Goal: Task Accomplishment & Management: Manage account settings

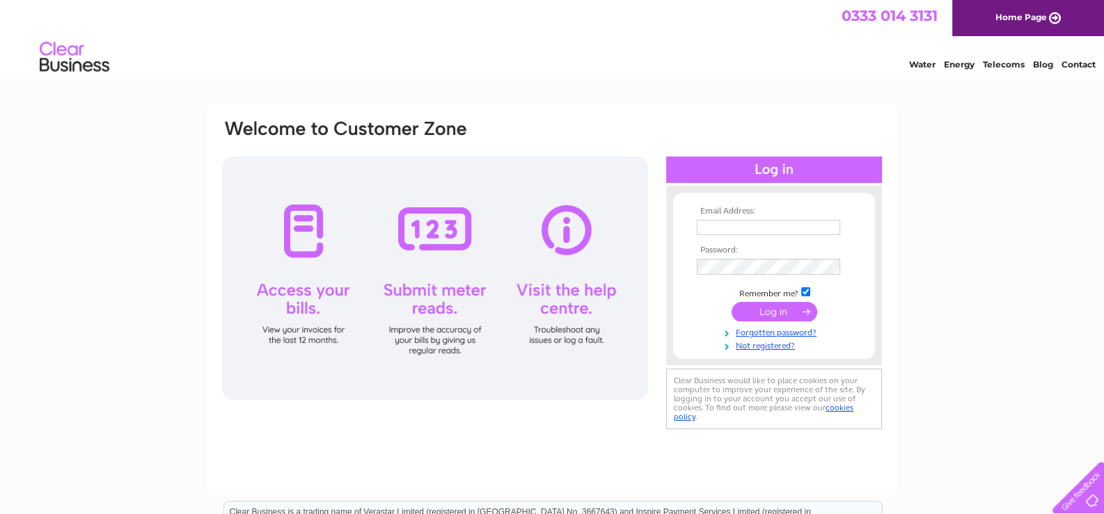
type input "susan@scottish-antiques.com"
click at [770, 312] on input "submit" at bounding box center [774, 311] width 86 height 19
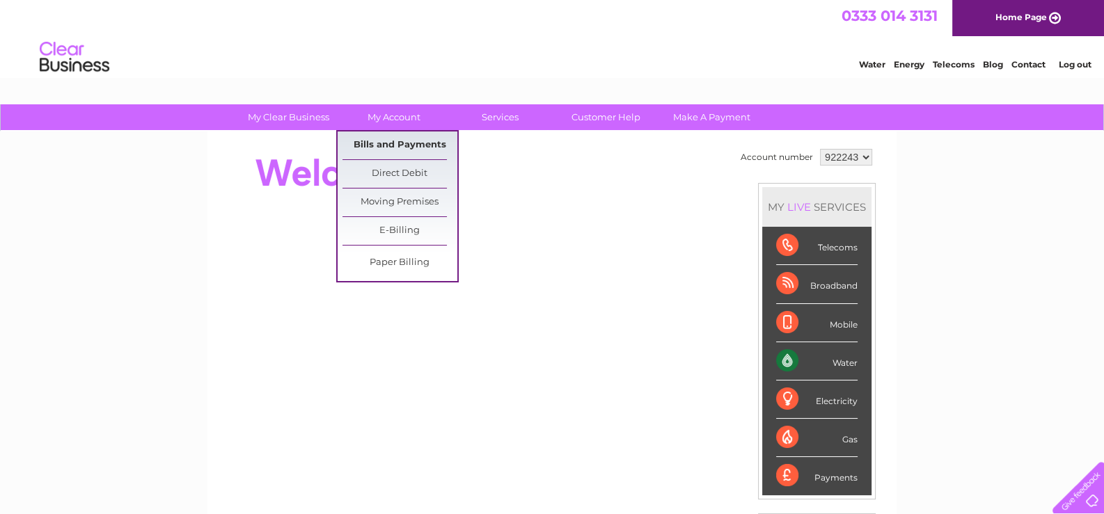
click at [393, 142] on link "Bills and Payments" at bounding box center [399, 146] width 115 height 28
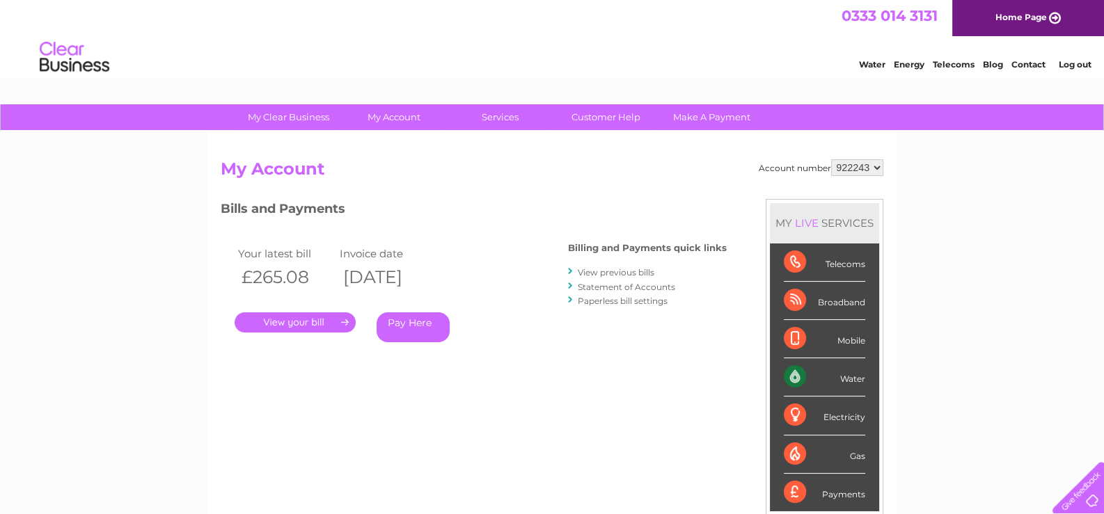
click at [281, 319] on link "." at bounding box center [294, 322] width 121 height 20
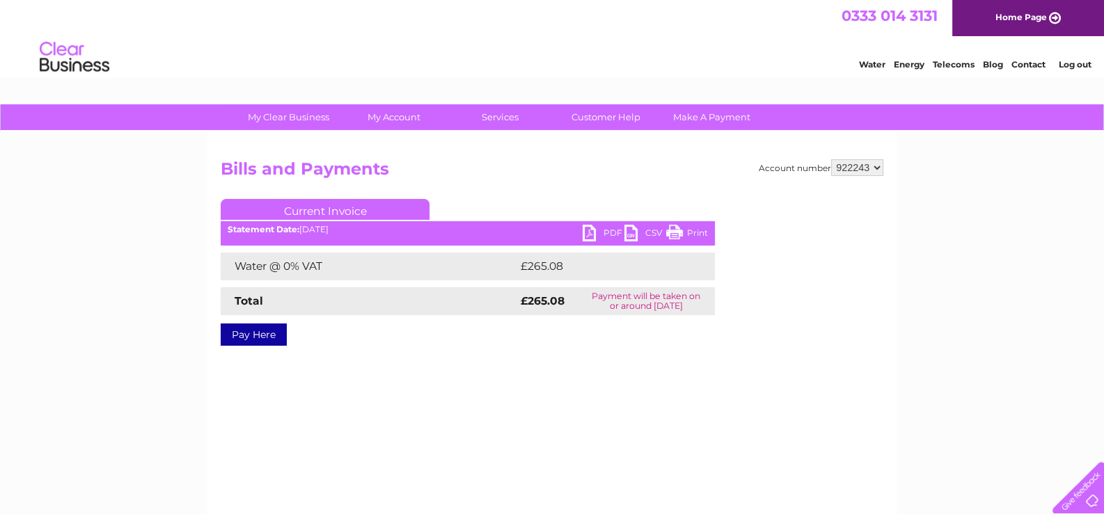
click at [588, 234] on link "PDF" at bounding box center [603, 235] width 42 height 20
click at [1067, 61] on link "Log out" at bounding box center [1074, 64] width 33 height 10
